Goal: Transaction & Acquisition: Purchase product/service

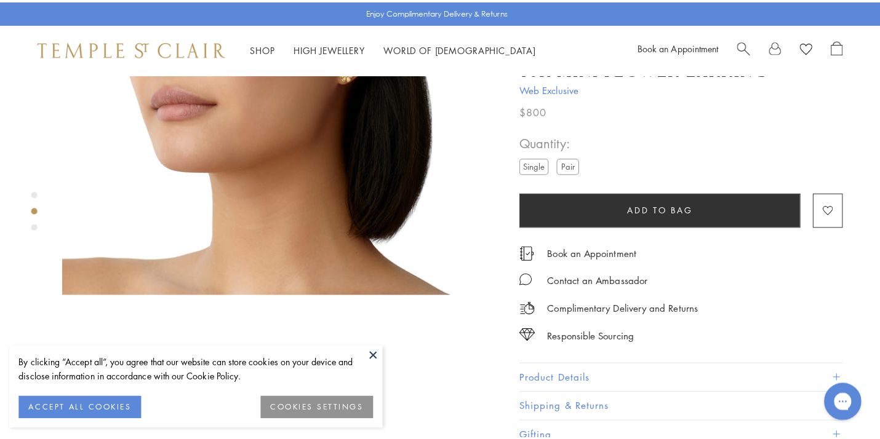
scroll to position [678, 0]
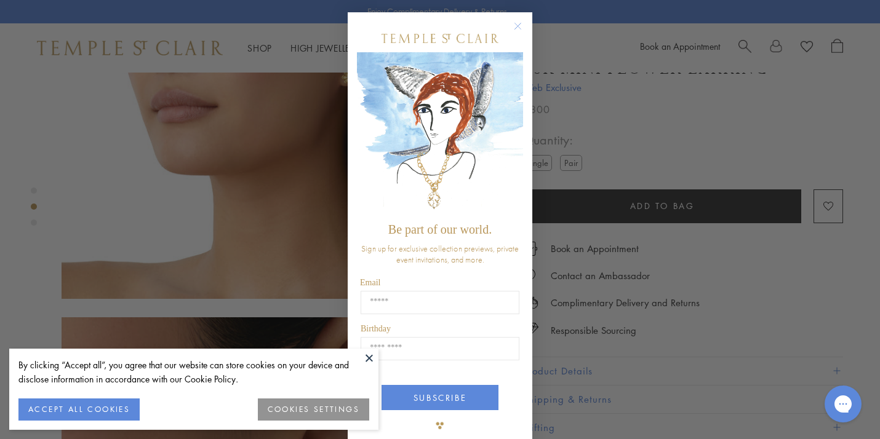
click at [515, 25] on icon "Close dialog" at bounding box center [518, 26] width 6 height 6
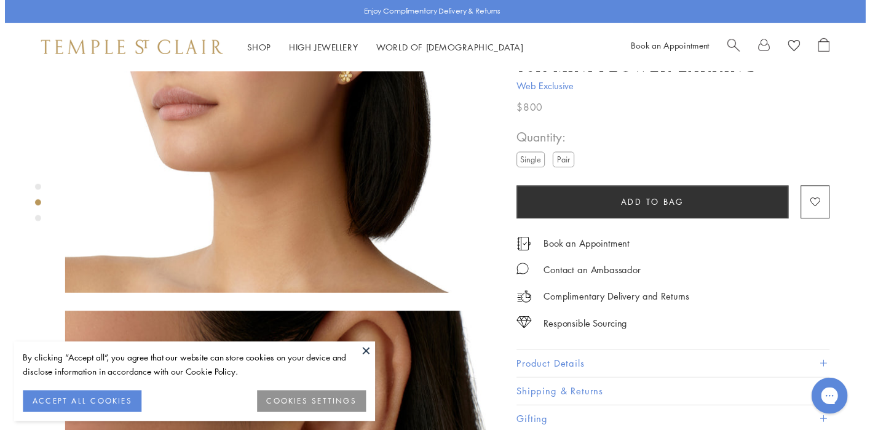
scroll to position [669, 0]
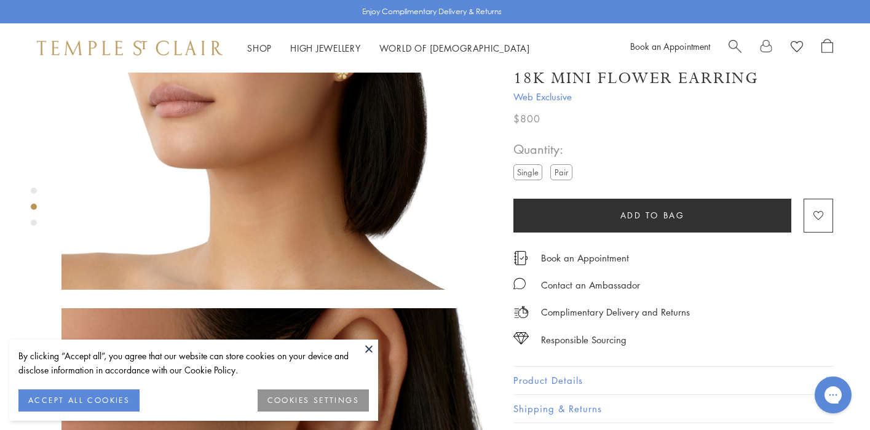
click at [556, 172] on label "Pair" at bounding box center [562, 171] width 22 height 15
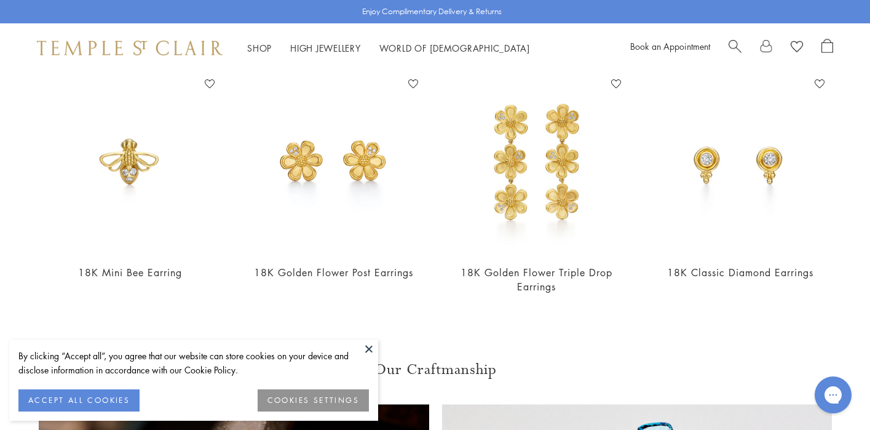
scroll to position [1423, 0]
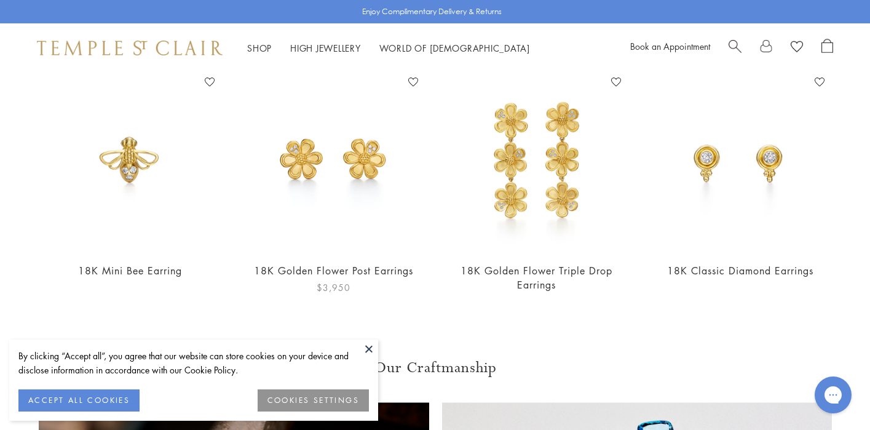
click at [325, 177] on img at bounding box center [333, 162] width 179 height 179
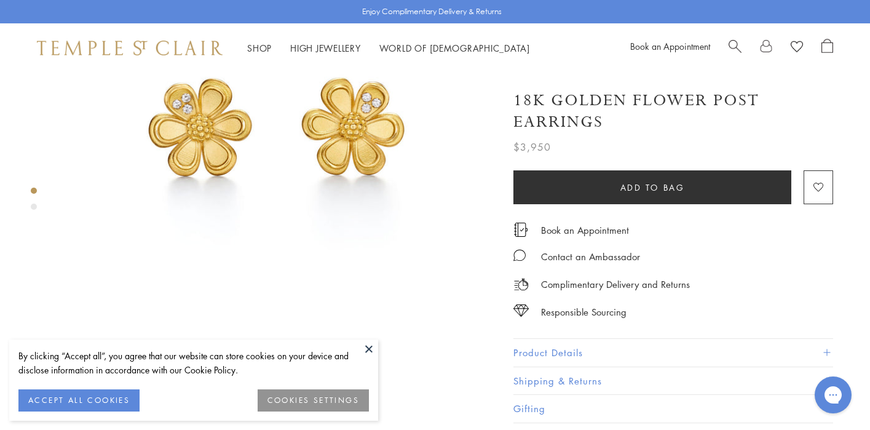
scroll to position [153, 0]
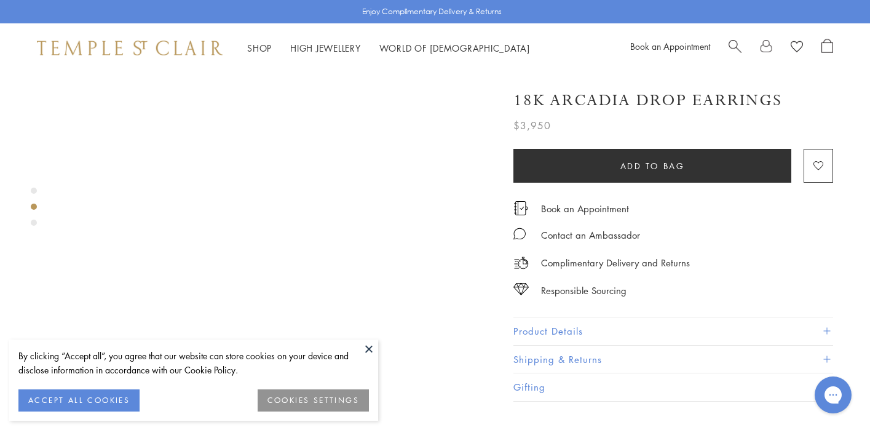
scroll to position [523, 0]
